Goal: Transaction & Acquisition: Download file/media

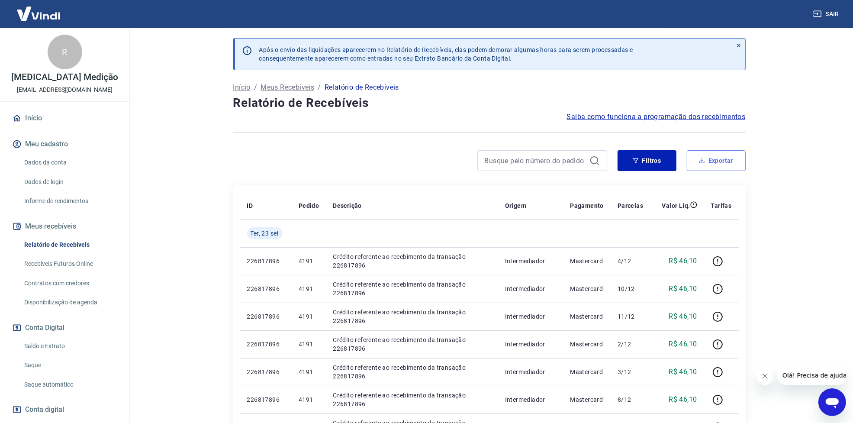
click at [368, 165] on button "Exportar" at bounding box center [716, 160] width 59 height 21
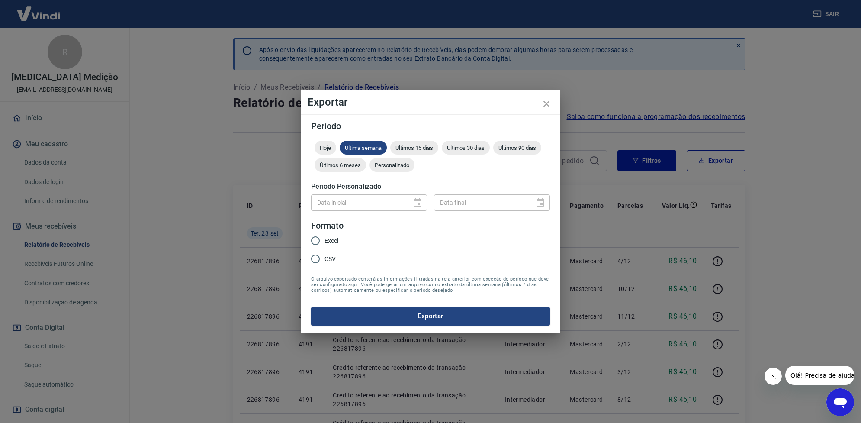
click at [317, 238] on input "Excel" at bounding box center [315, 240] width 18 height 18
radio input "true"
click at [368, 145] on span "Últimos 15 dias" at bounding box center [414, 148] width 48 height 6
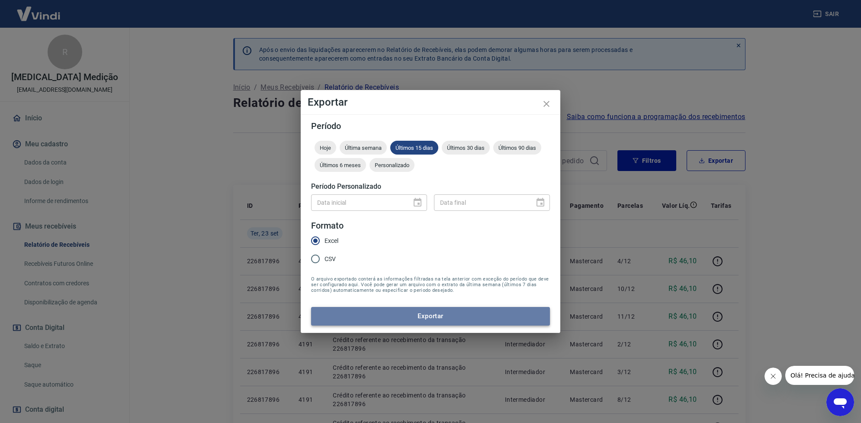
click at [368, 292] on button "Exportar" at bounding box center [430, 316] width 239 height 18
